Goal: Task Accomplishment & Management: Use online tool/utility

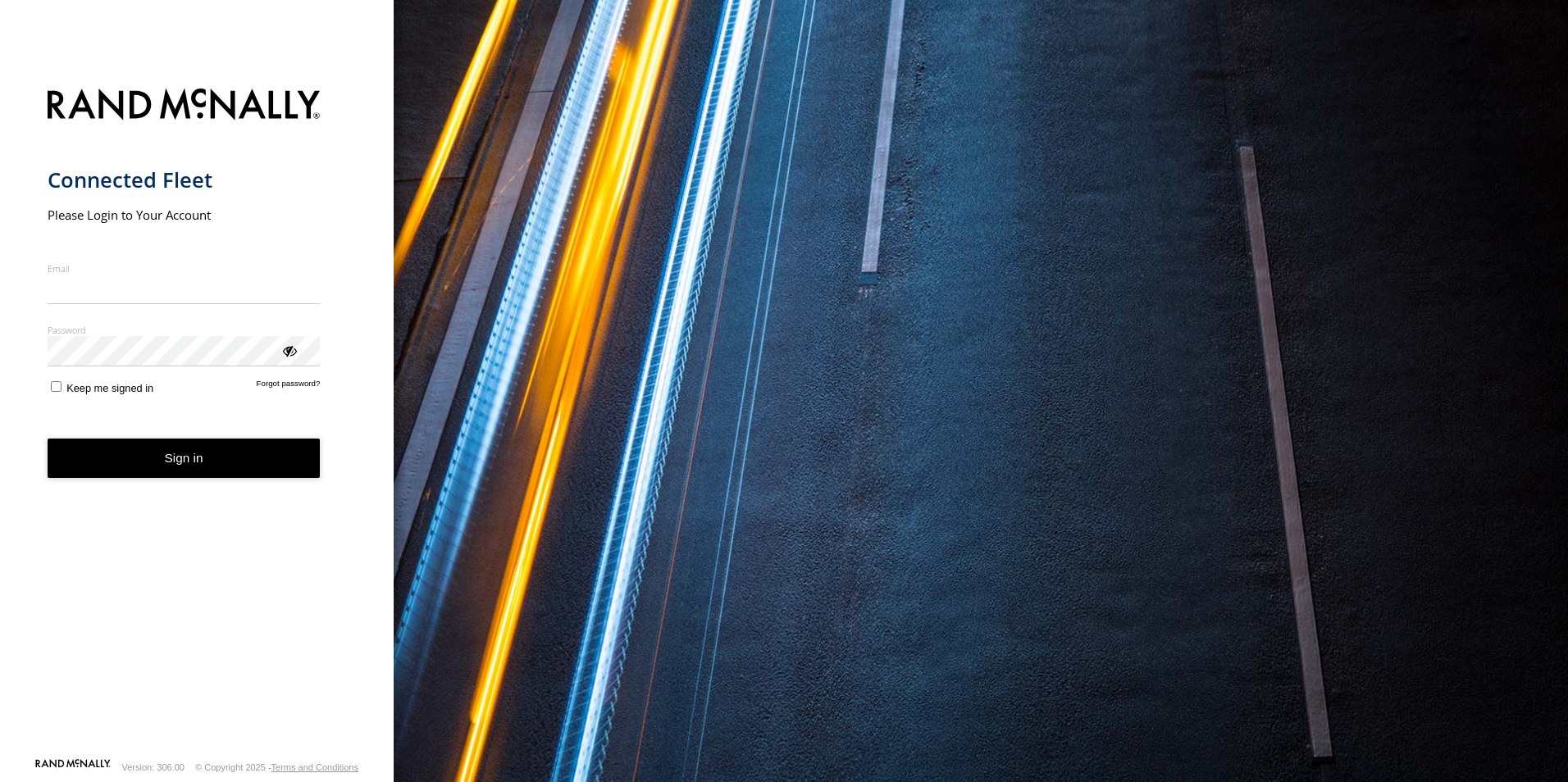
click at [135, 295] on input "Email" at bounding box center [184, 289] width 273 height 30
type input "**********"
click at [48, 438] on button "Sign in" at bounding box center [184, 458] width 273 height 40
click at [130, 450] on button "Sign in" at bounding box center [184, 458] width 273 height 40
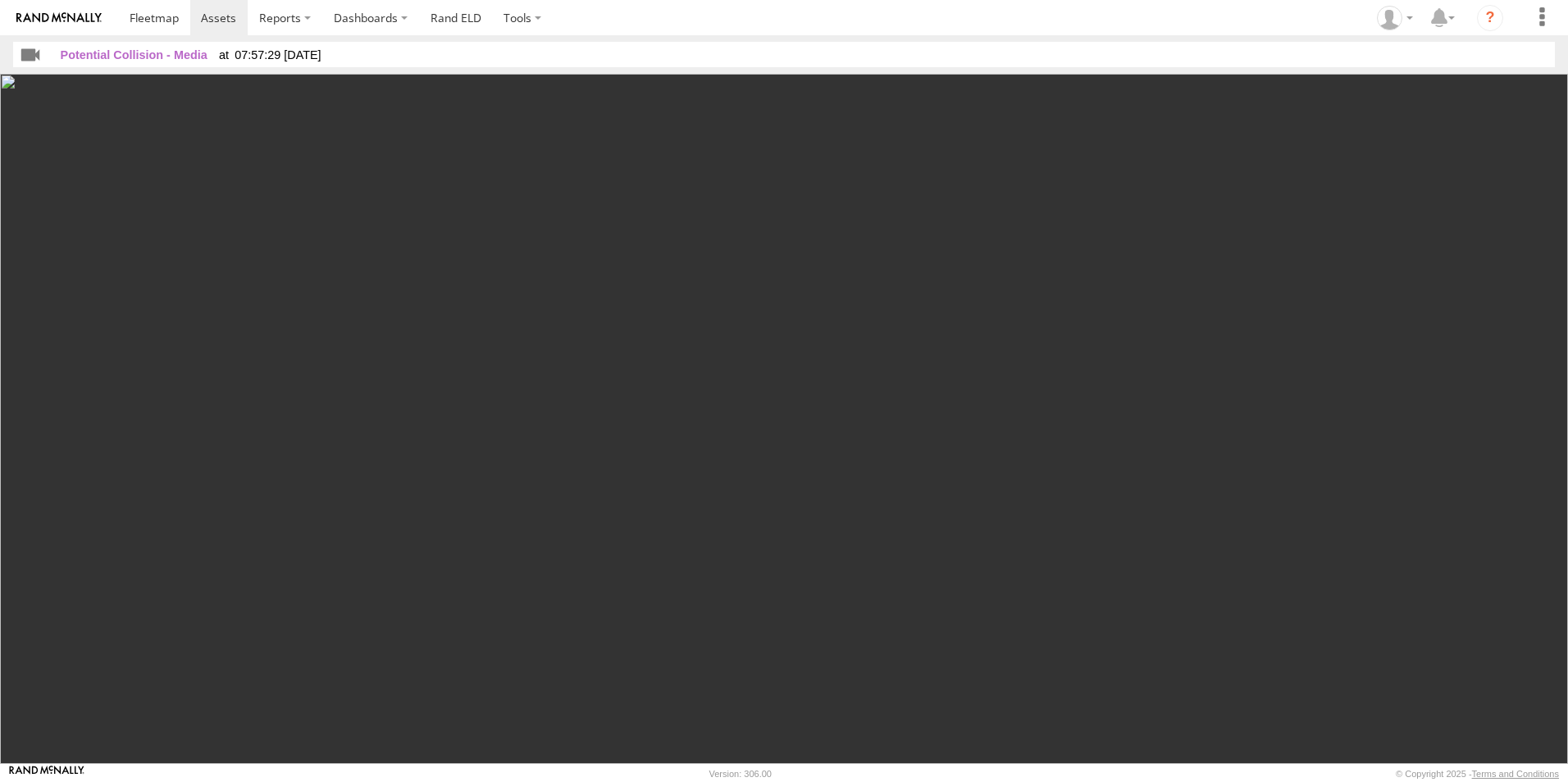
click at [1230, 413] on img at bounding box center [784, 418] width 1568 height 690
click at [601, 270] on img at bounding box center [784, 418] width 1568 height 690
click at [626, 272] on img at bounding box center [784, 418] width 1568 height 690
click at [85, 61] on span "Potential Collision - Media" at bounding box center [134, 55] width 147 height 13
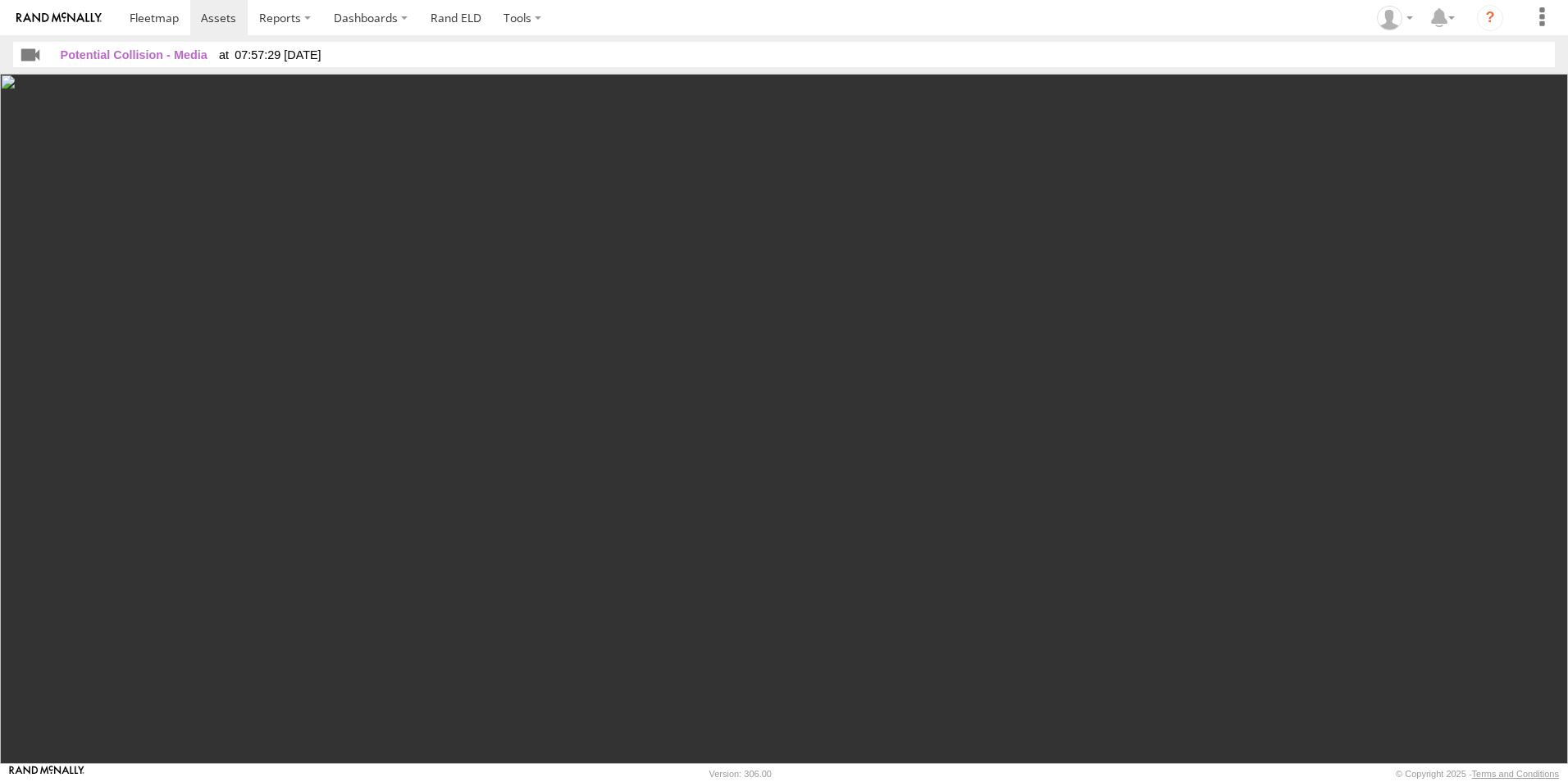
click at [26, 56] on input "button" at bounding box center [30, 54] width 35 height 25
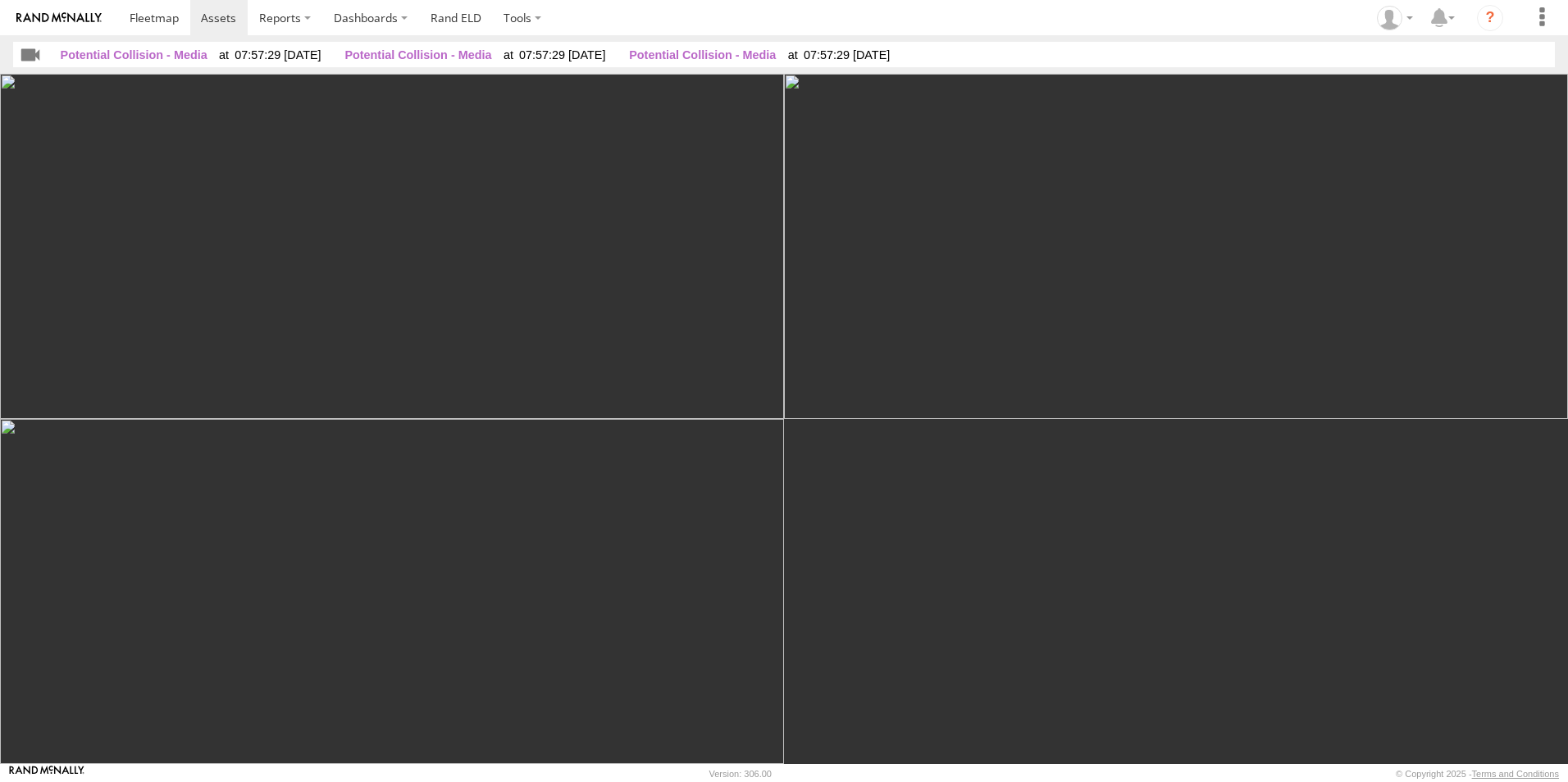
click at [26, 56] on input "button" at bounding box center [30, 54] width 35 height 25
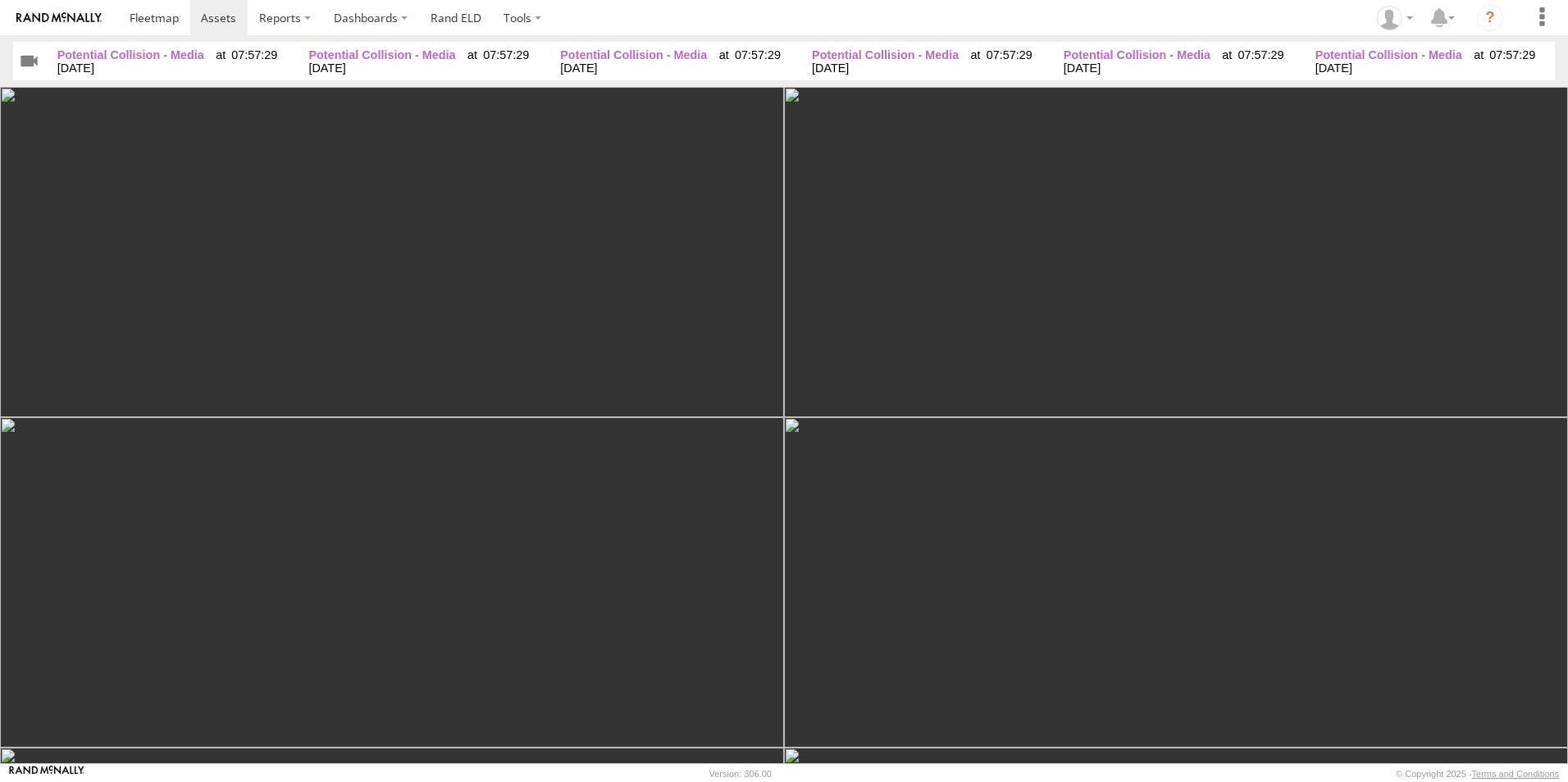
click at [29, 61] on input "button" at bounding box center [28, 61] width 32 height 38
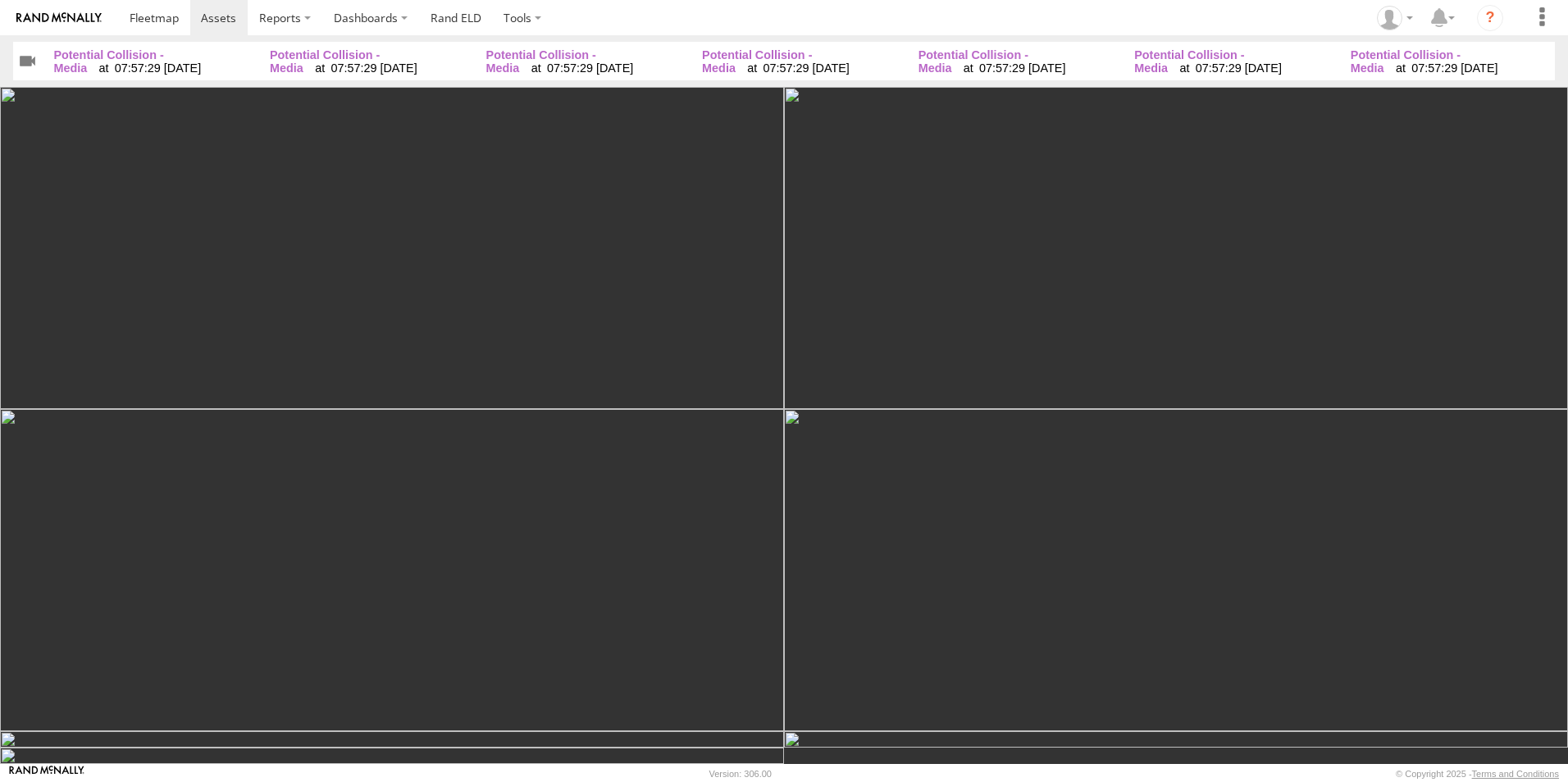
click at [29, 61] on input "button" at bounding box center [27, 61] width 29 height 38
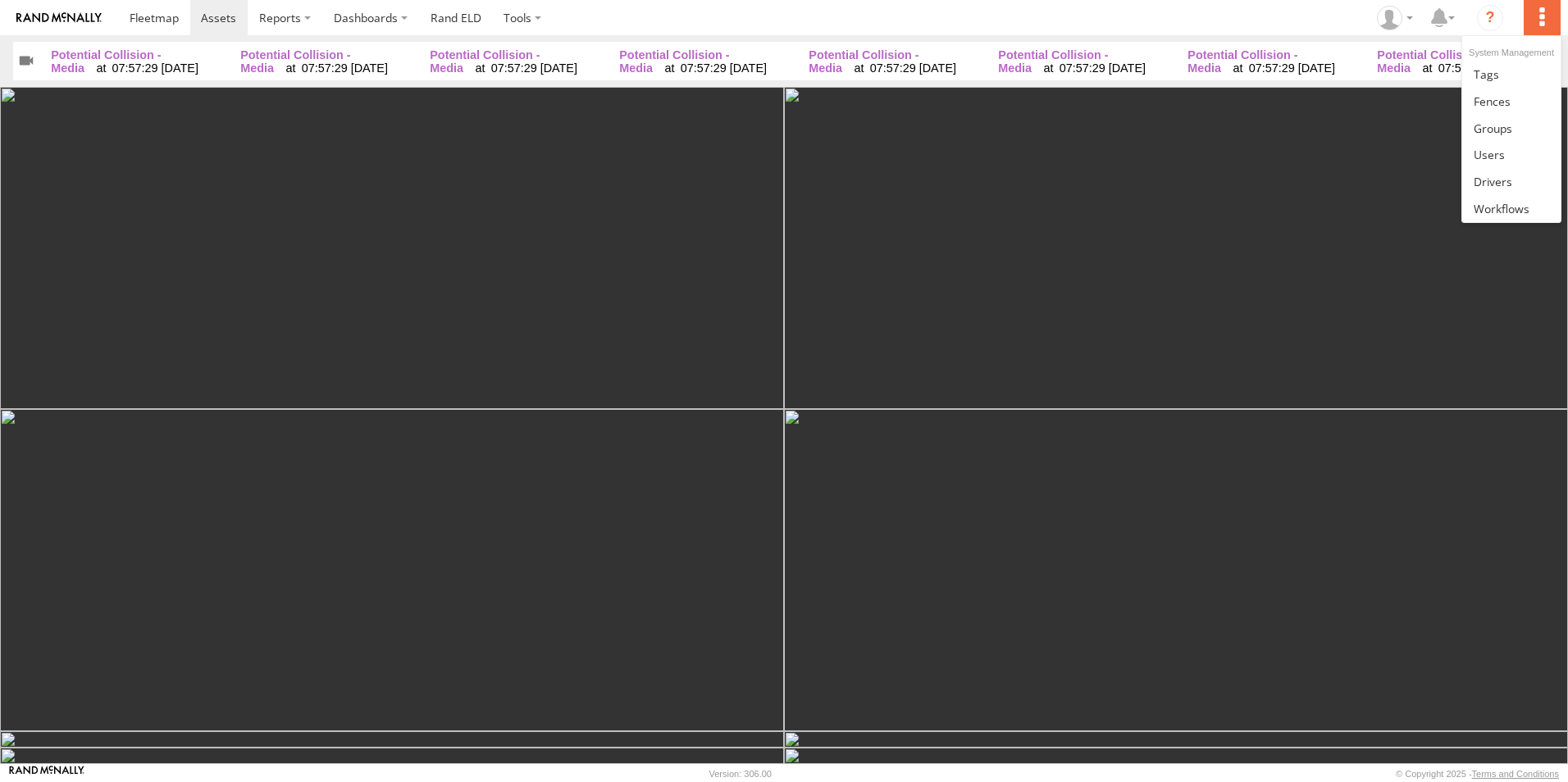
click at [1547, 21] on label at bounding box center [1541, 17] width 36 height 35
